Goal: Transaction & Acquisition: Purchase product/service

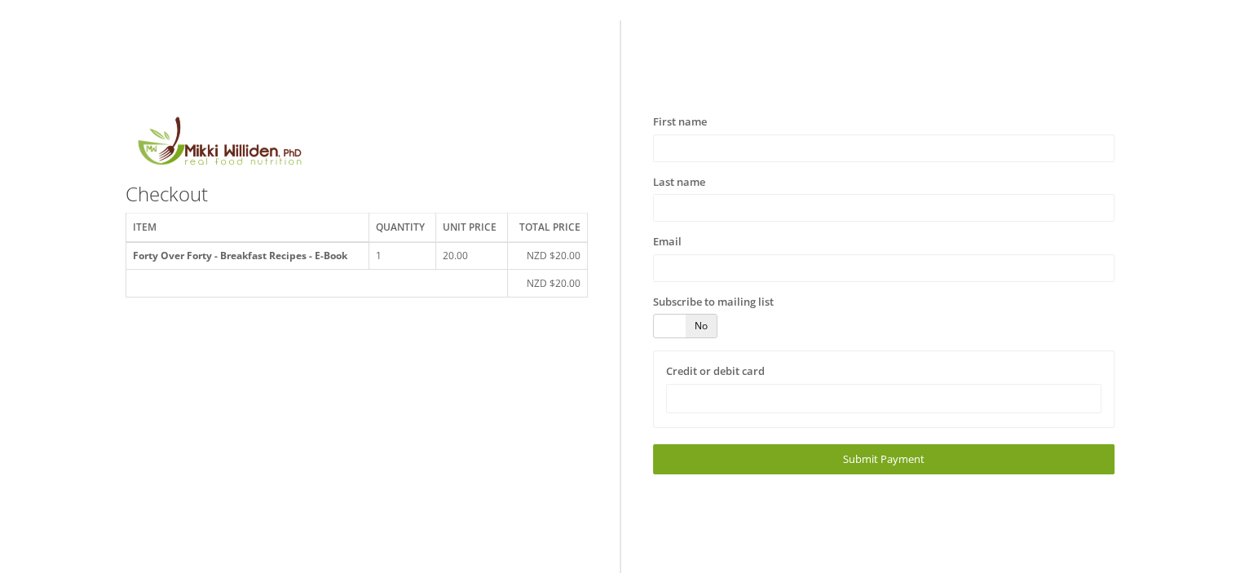
click at [262, 153] on img at bounding box center [219, 144] width 186 height 61
